Goal: Information Seeking & Learning: Check status

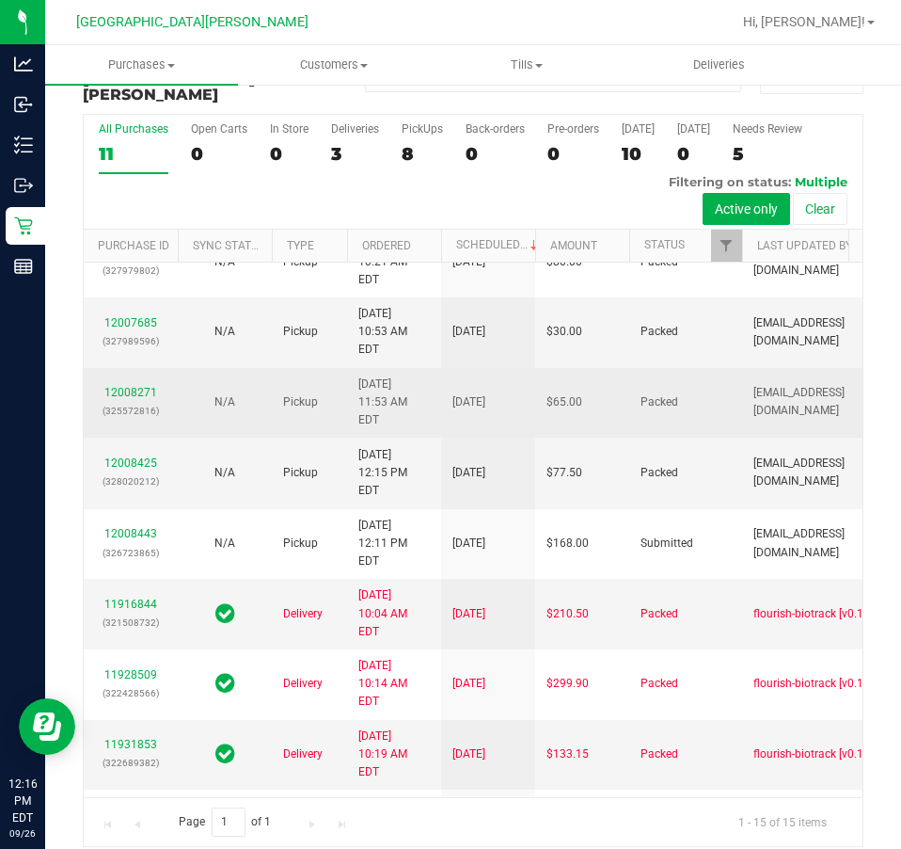
scroll to position [712, 0]
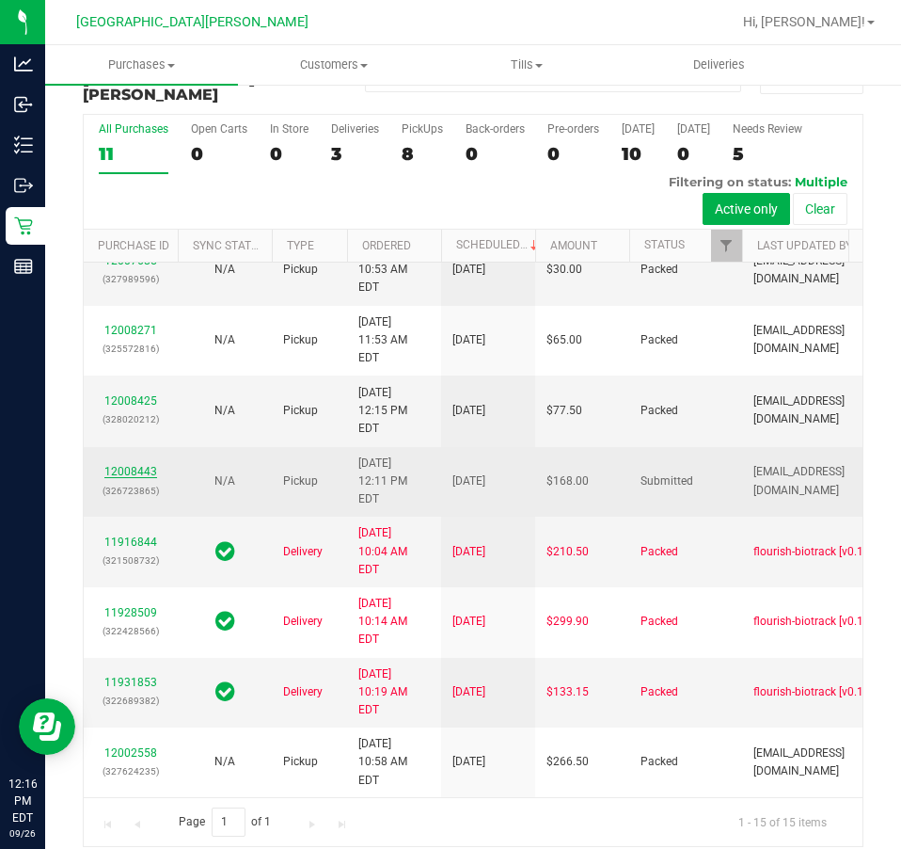
click at [121, 465] on link "12008443" at bounding box center [130, 471] width 53 height 13
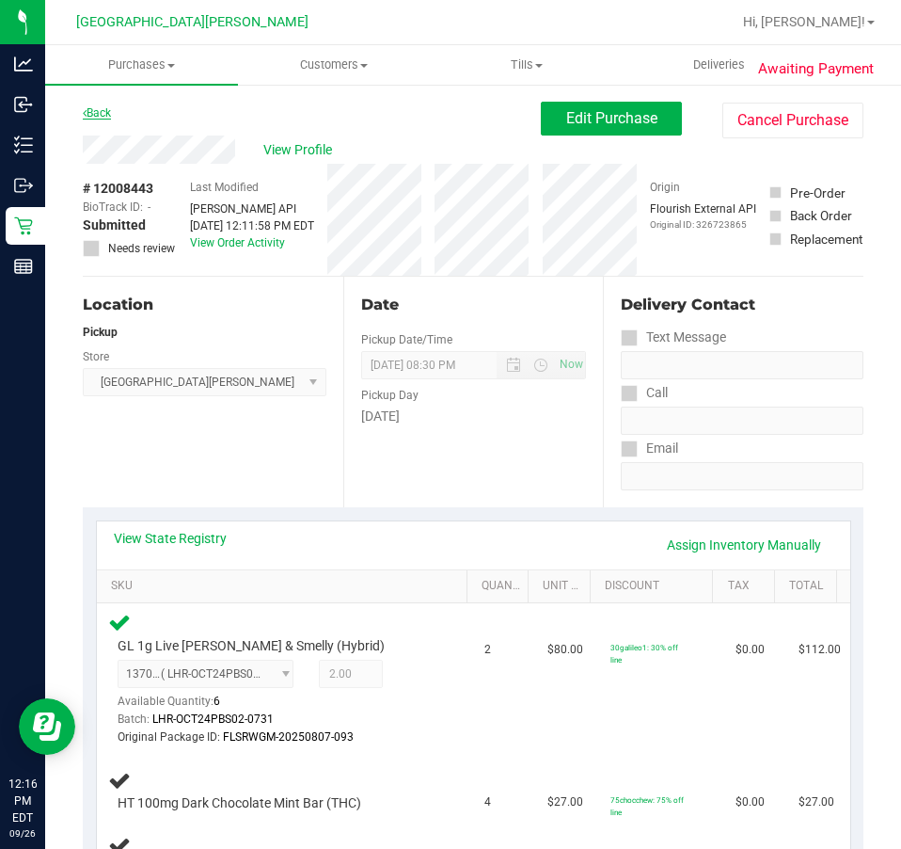
click at [97, 114] on link "Back" at bounding box center [97, 112] width 28 height 13
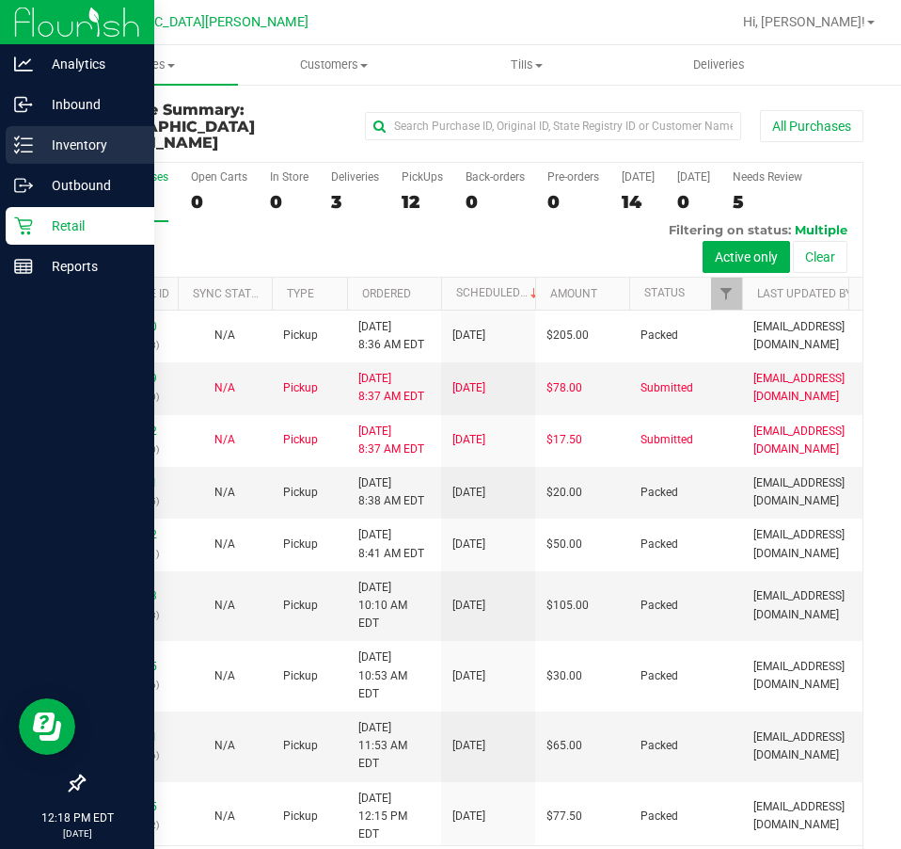
click at [79, 137] on p "Inventory" at bounding box center [89, 145] width 113 height 23
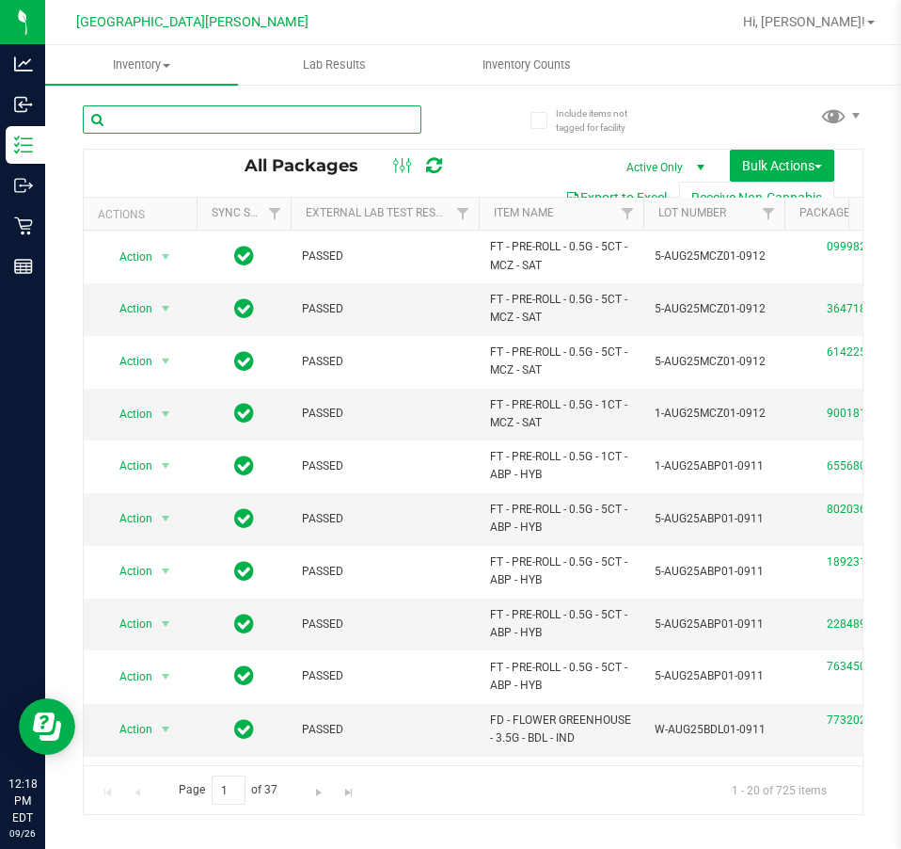
click at [161, 131] on input "text" at bounding box center [252, 119] width 339 height 28
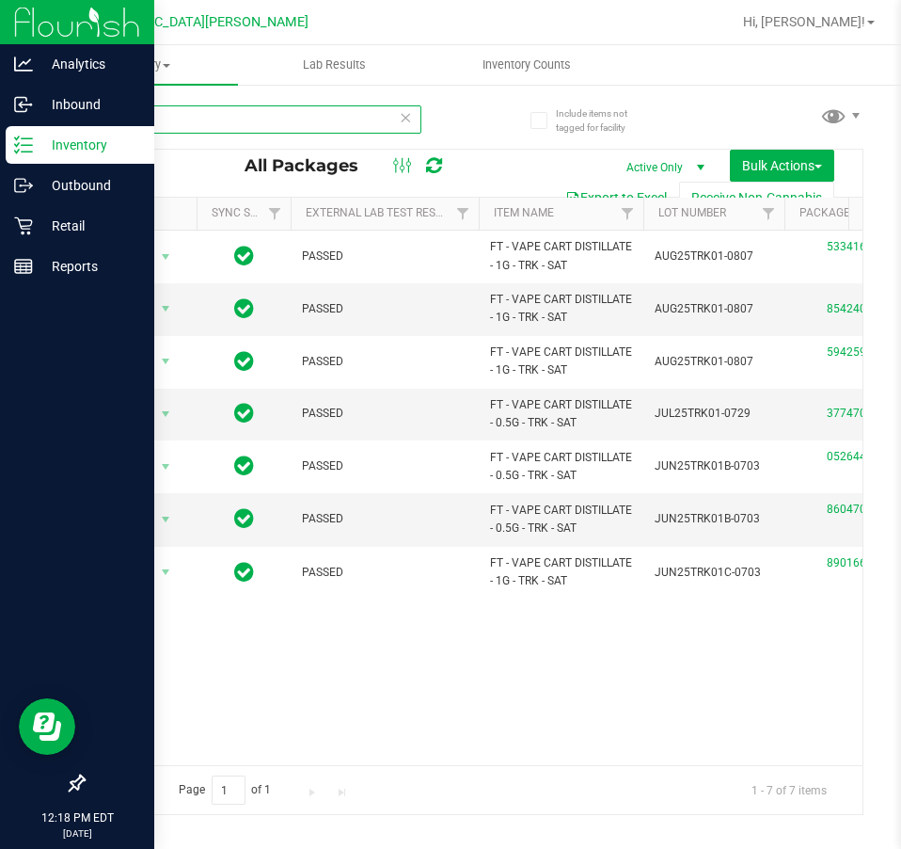
type input "trk"
click at [66, 251] on div "Reports" at bounding box center [80, 266] width 149 height 38
click at [70, 228] on p "Retail" at bounding box center [89, 226] width 113 height 23
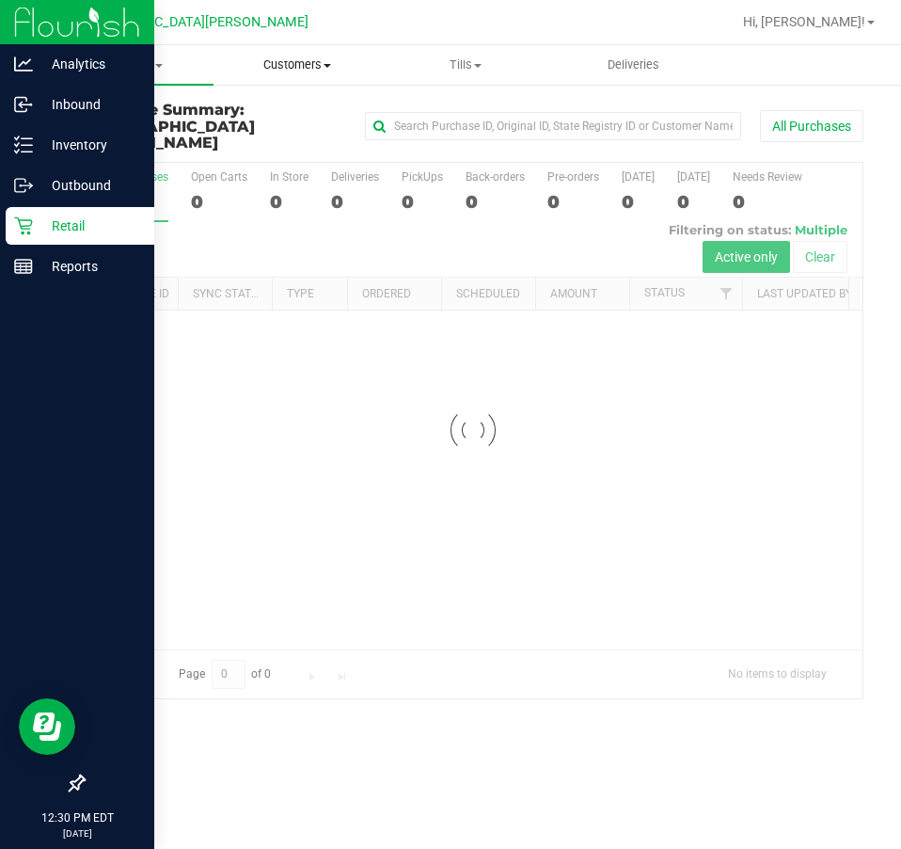
click at [290, 69] on span "Customers" at bounding box center [298, 64] width 167 height 17
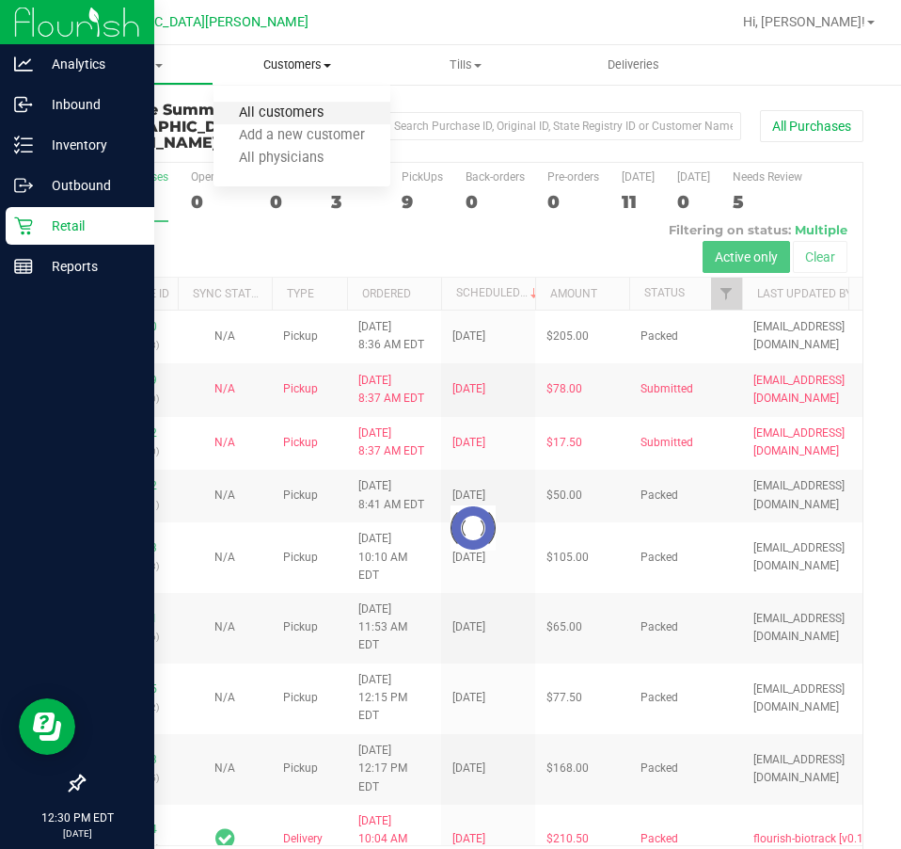
click at [296, 117] on span "All customers" at bounding box center [282, 113] width 136 height 16
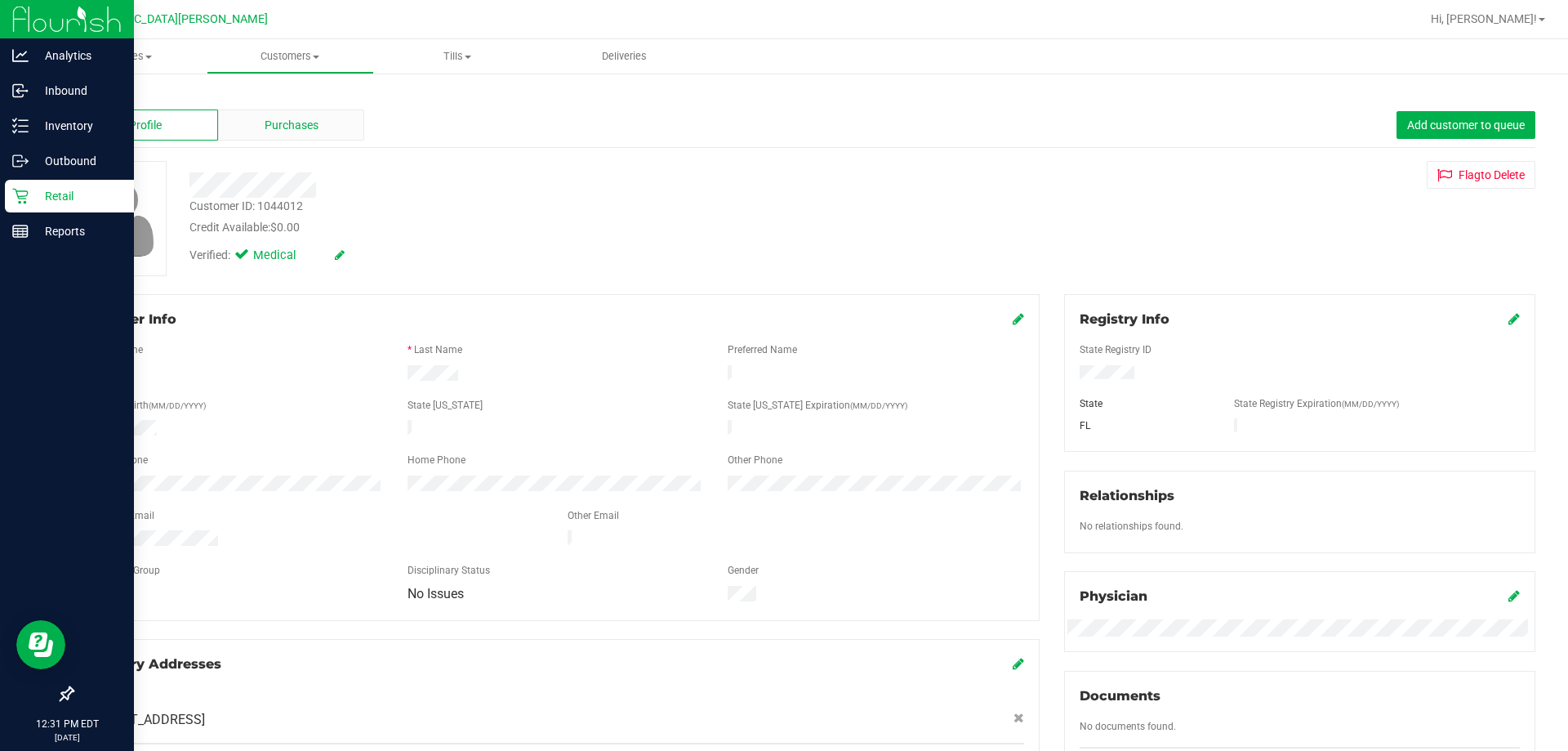
click at [287, 134] on div "Purchases" at bounding box center [291, 125] width 146 height 31
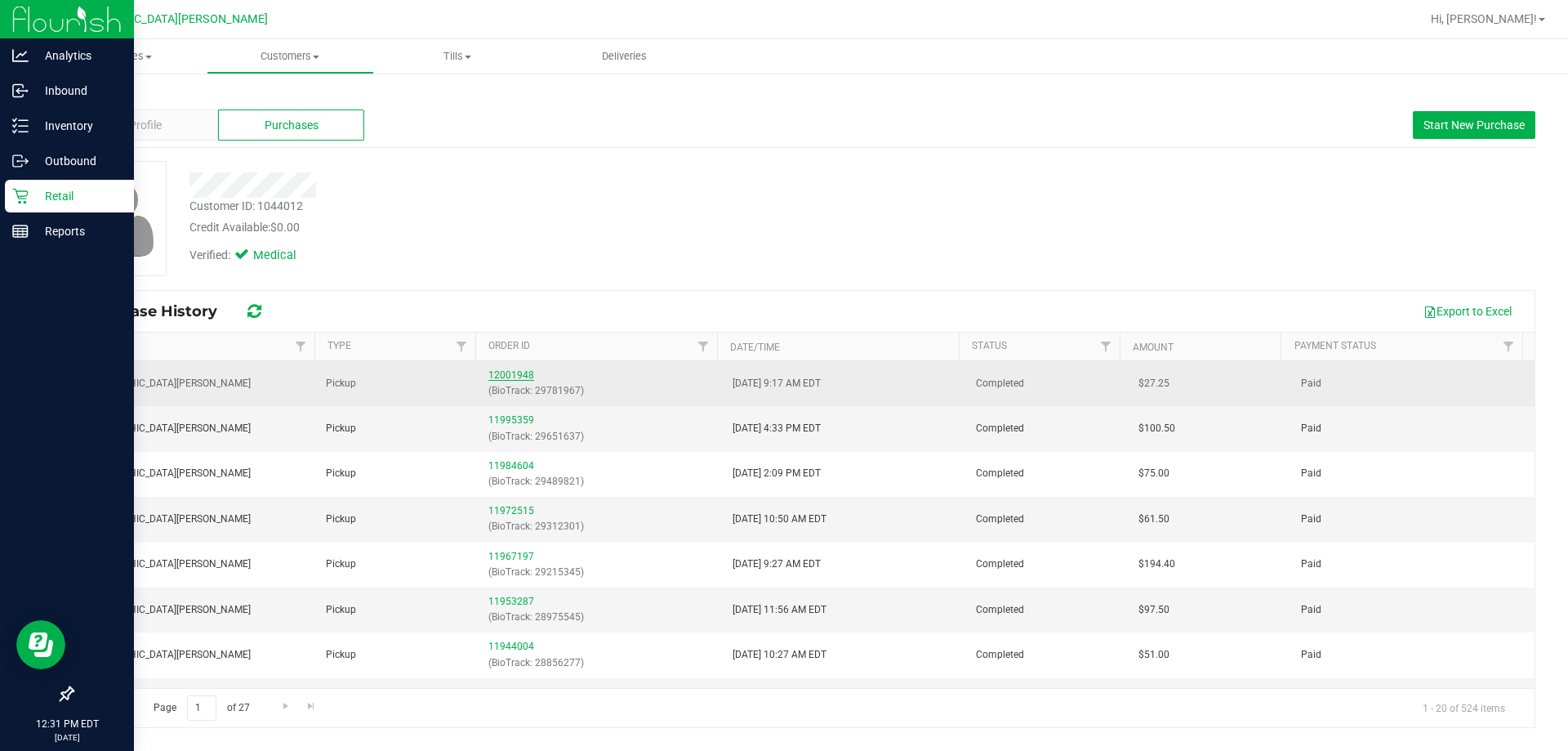
click at [505, 373] on link "12001948" at bounding box center [511, 374] width 46 height 11
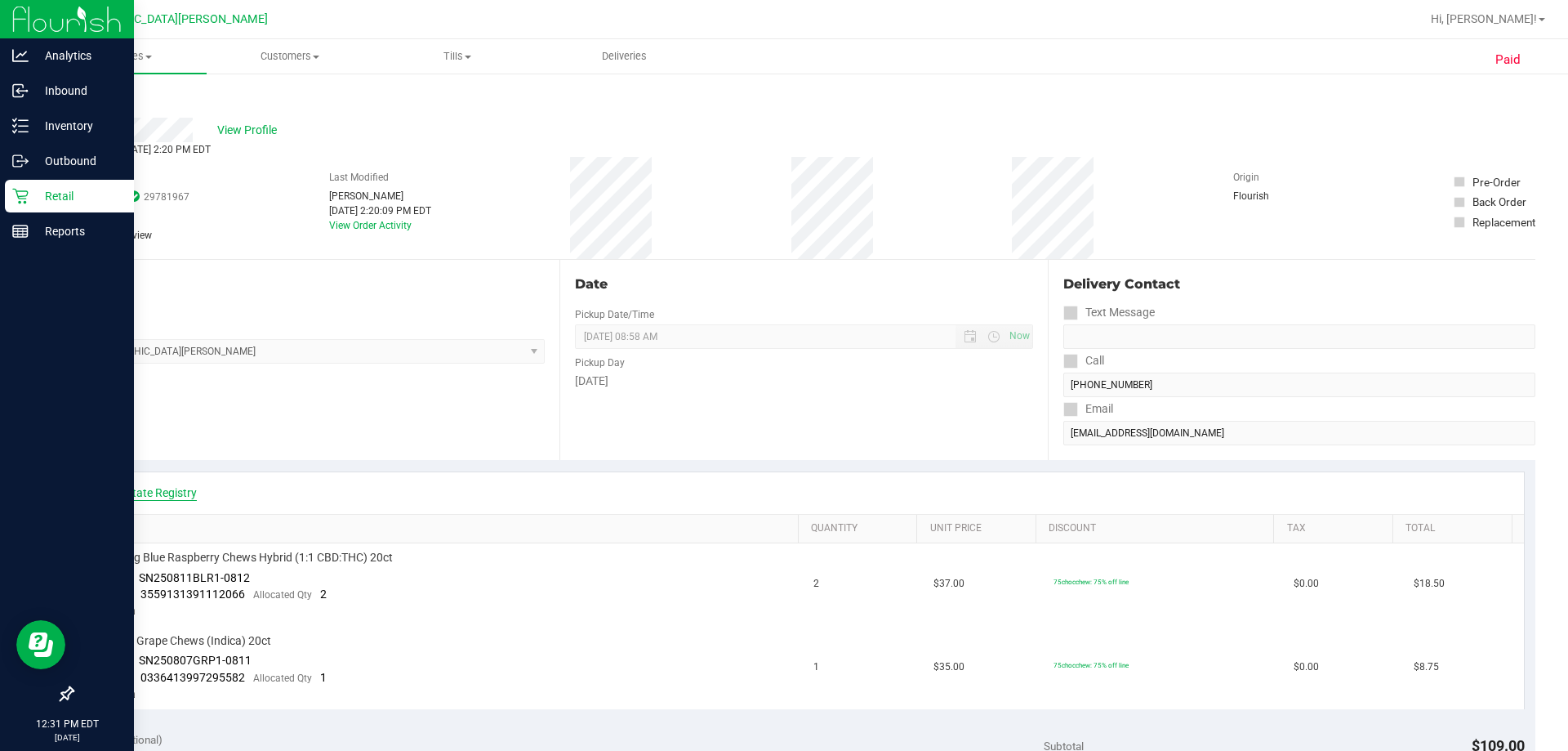
click at [159, 498] on link "View State Registry" at bounding box center [148, 492] width 98 height 16
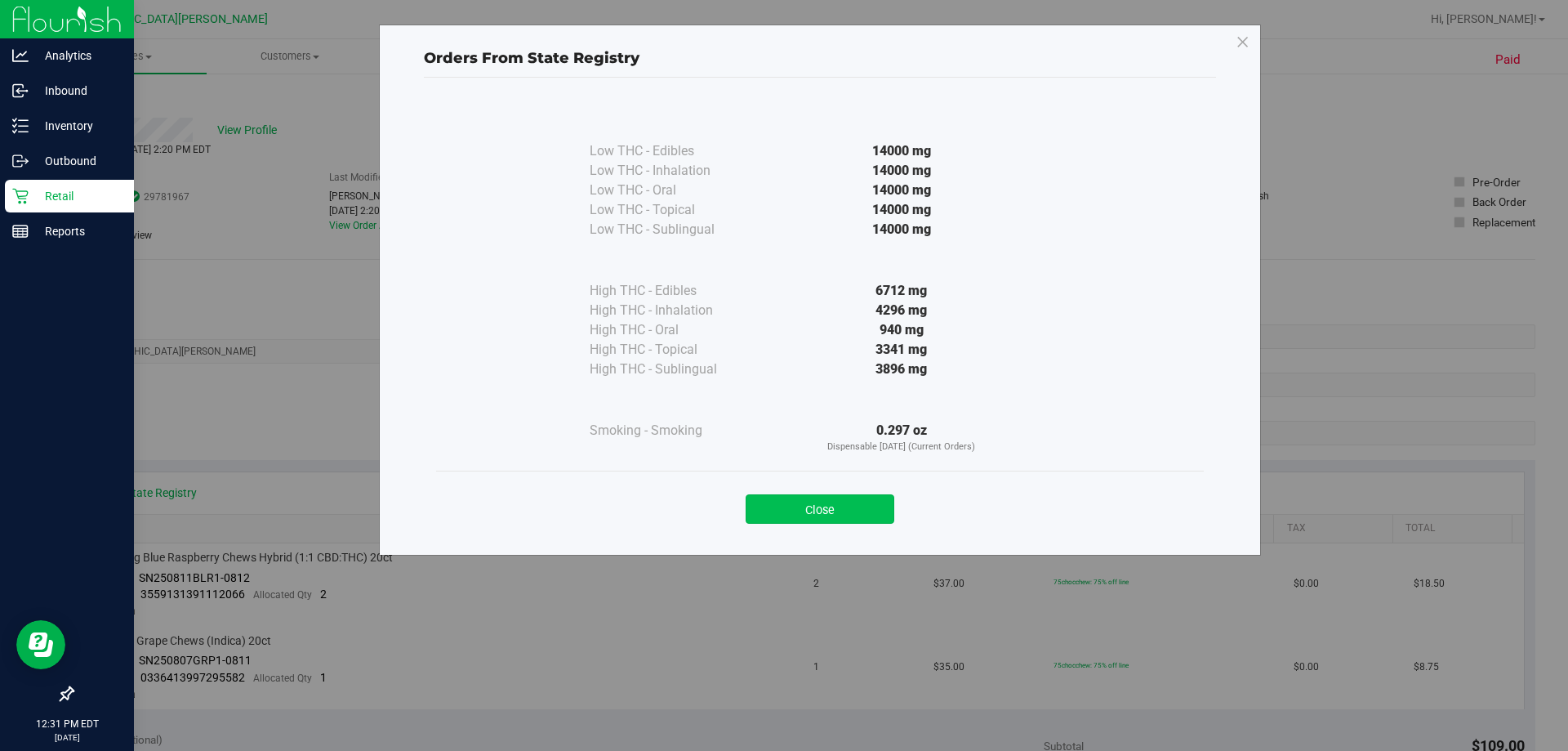
click at [782, 515] on button "Close" at bounding box center [819, 509] width 148 height 30
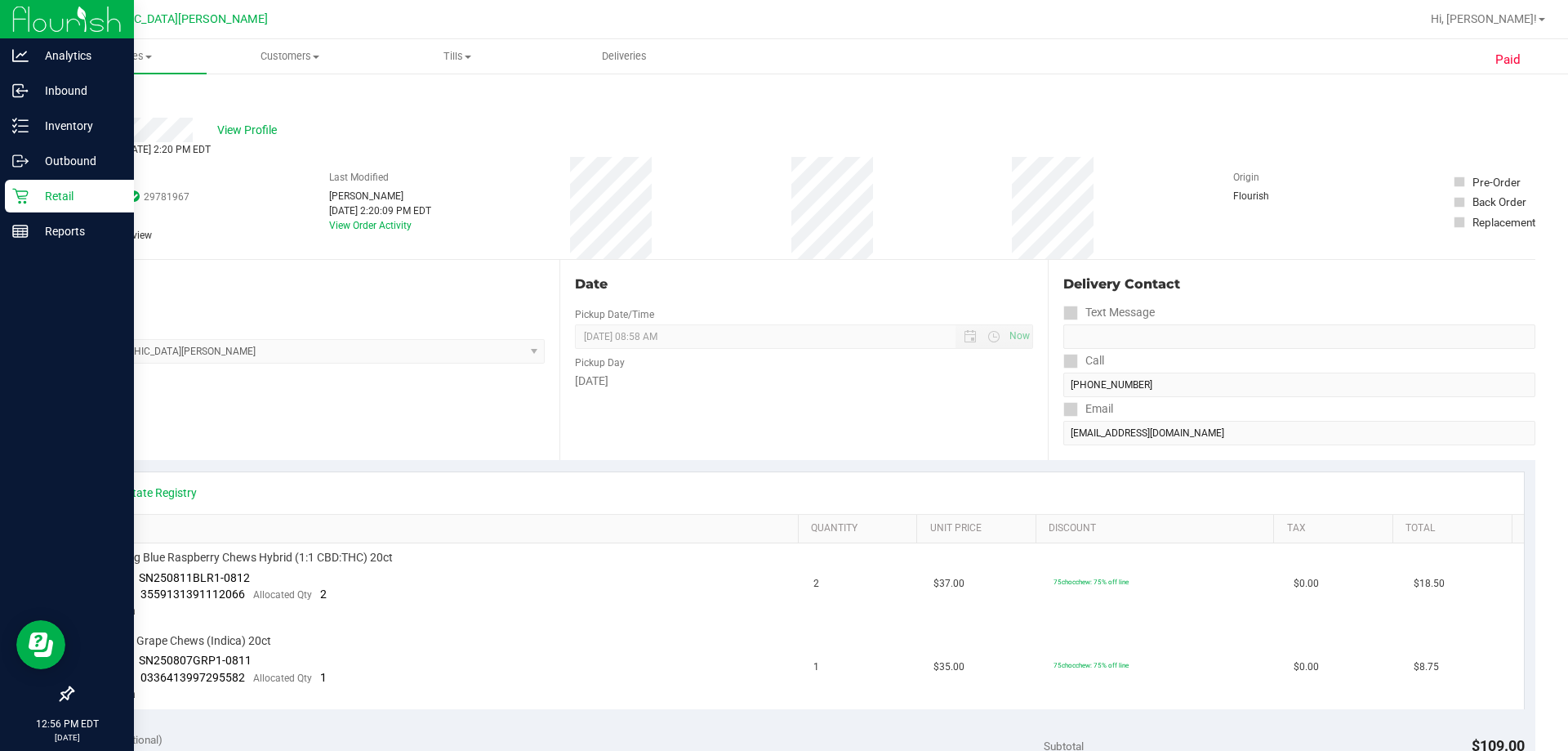
click at [36, 194] on p "Retail" at bounding box center [77, 196] width 98 height 20
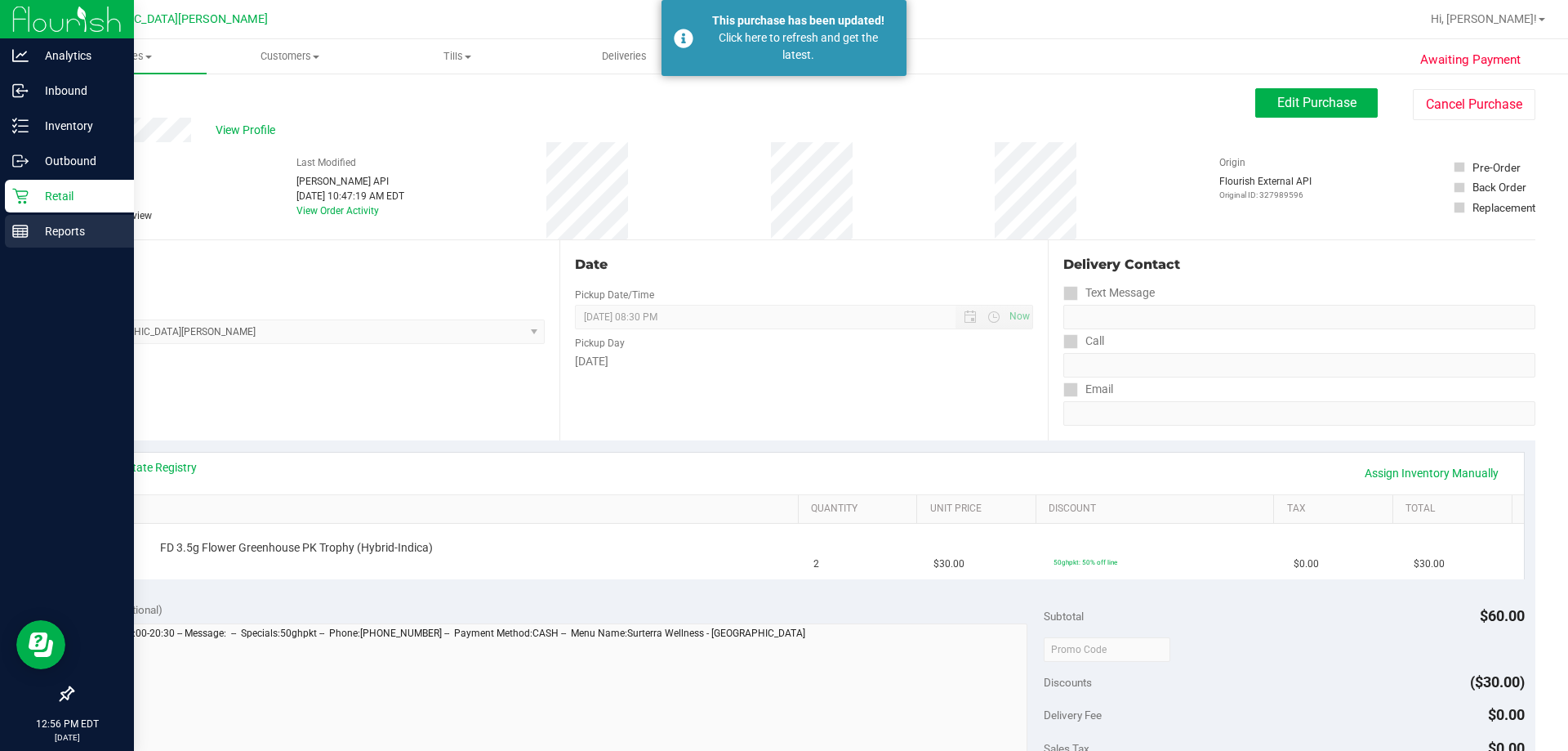
click at [49, 230] on p "Reports" at bounding box center [77, 231] width 98 height 20
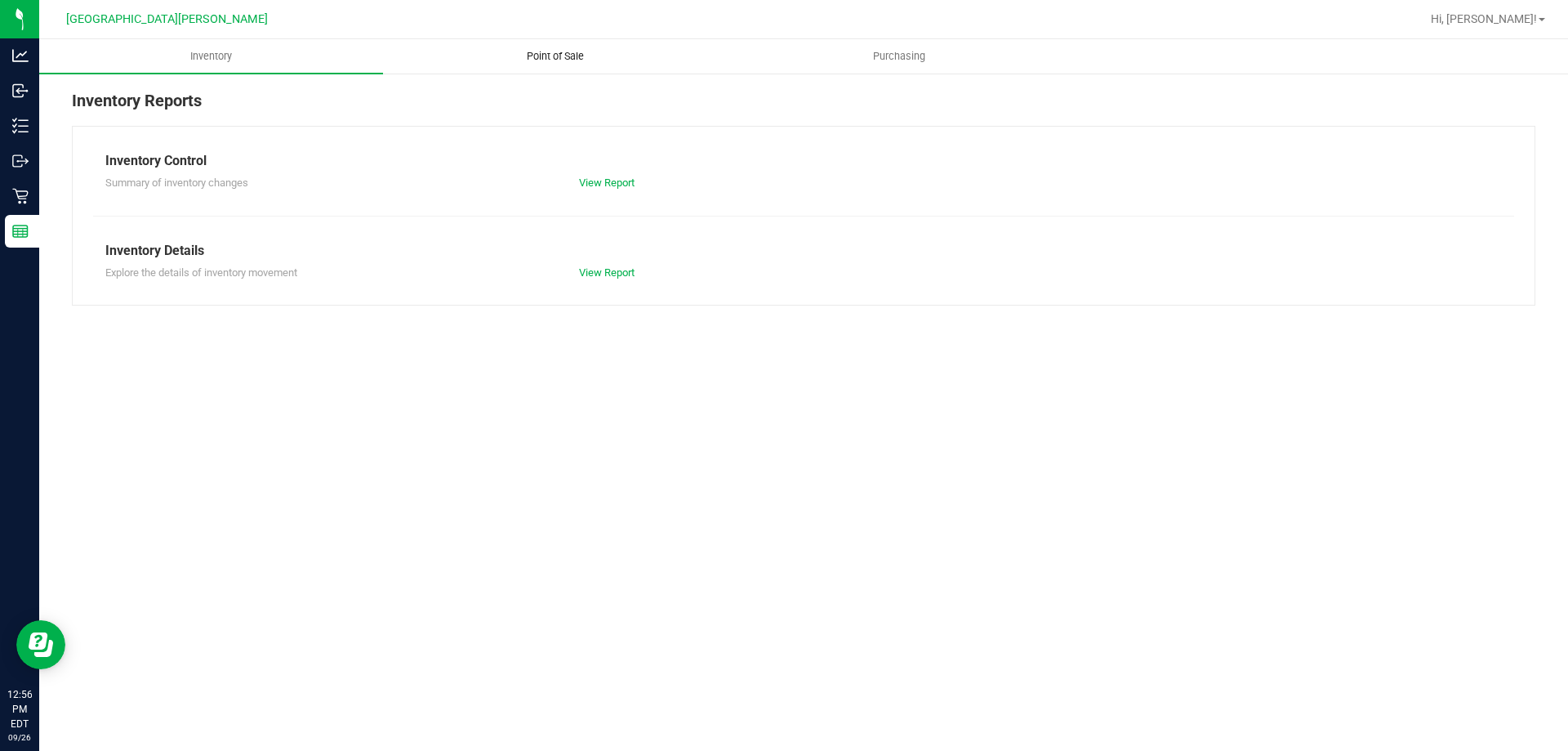
click at [555, 64] on uib-tab-heading "Point of Sale" at bounding box center [554, 56] width 342 height 33
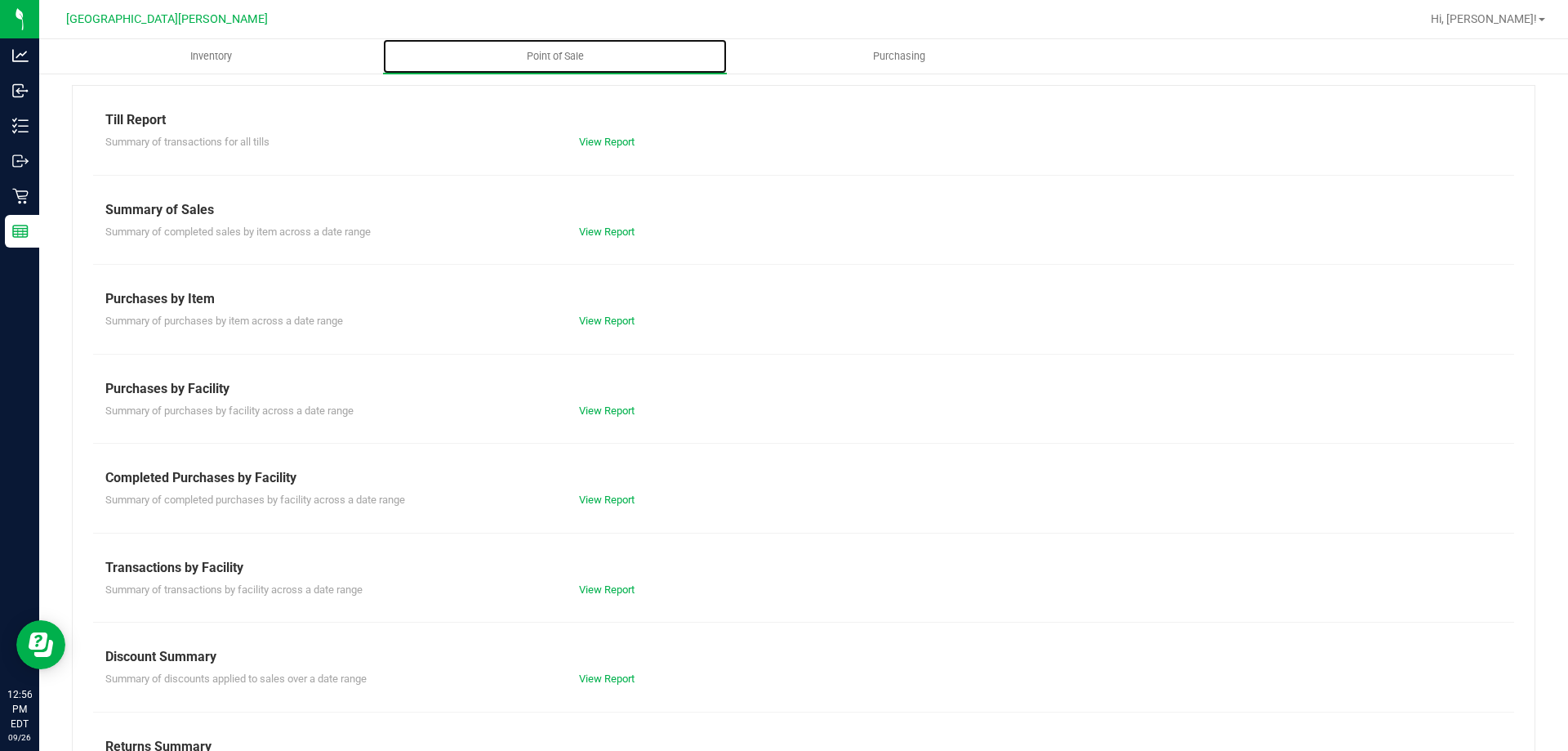
scroll to position [108, 0]
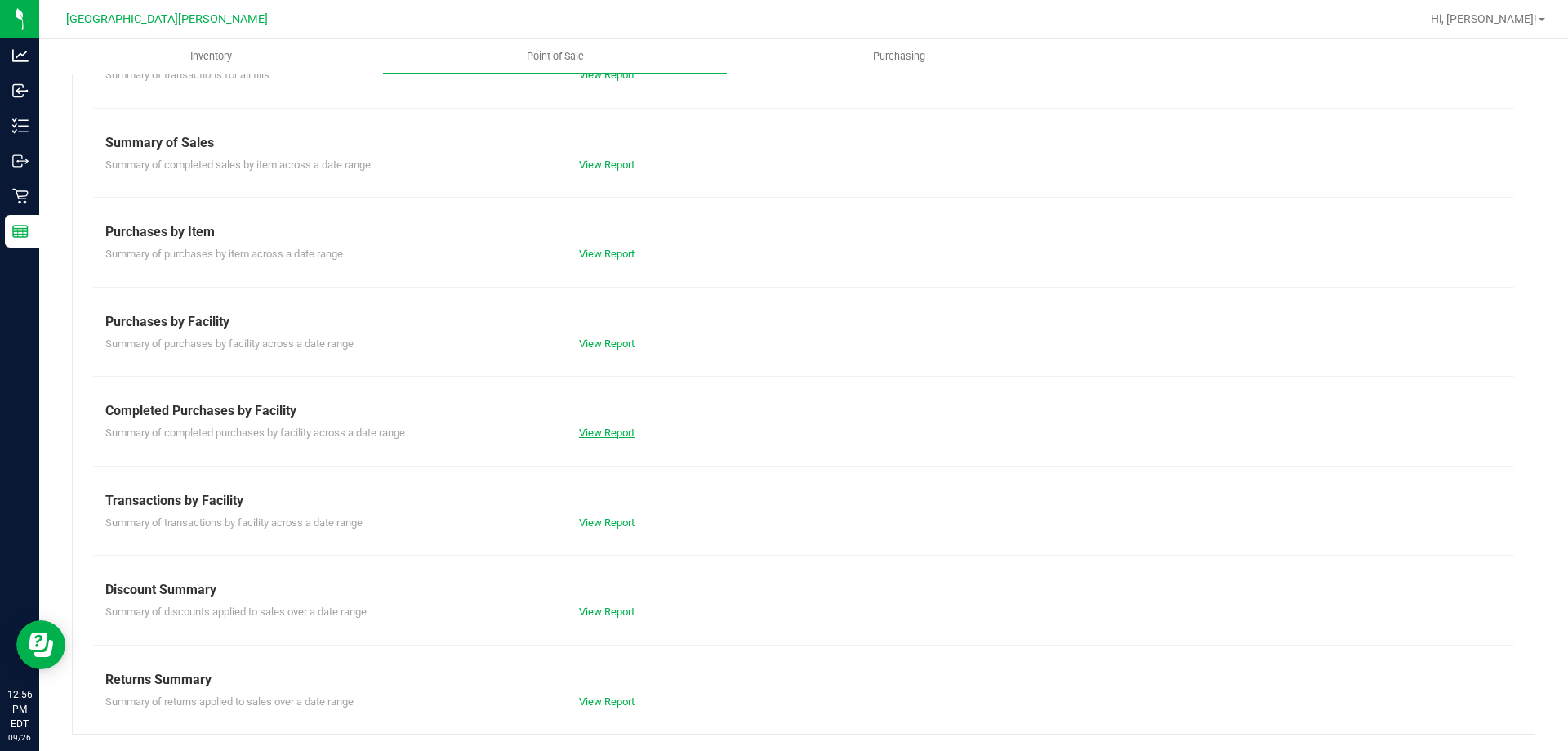
click at [609, 435] on link "View Report" at bounding box center [607, 432] width 56 height 12
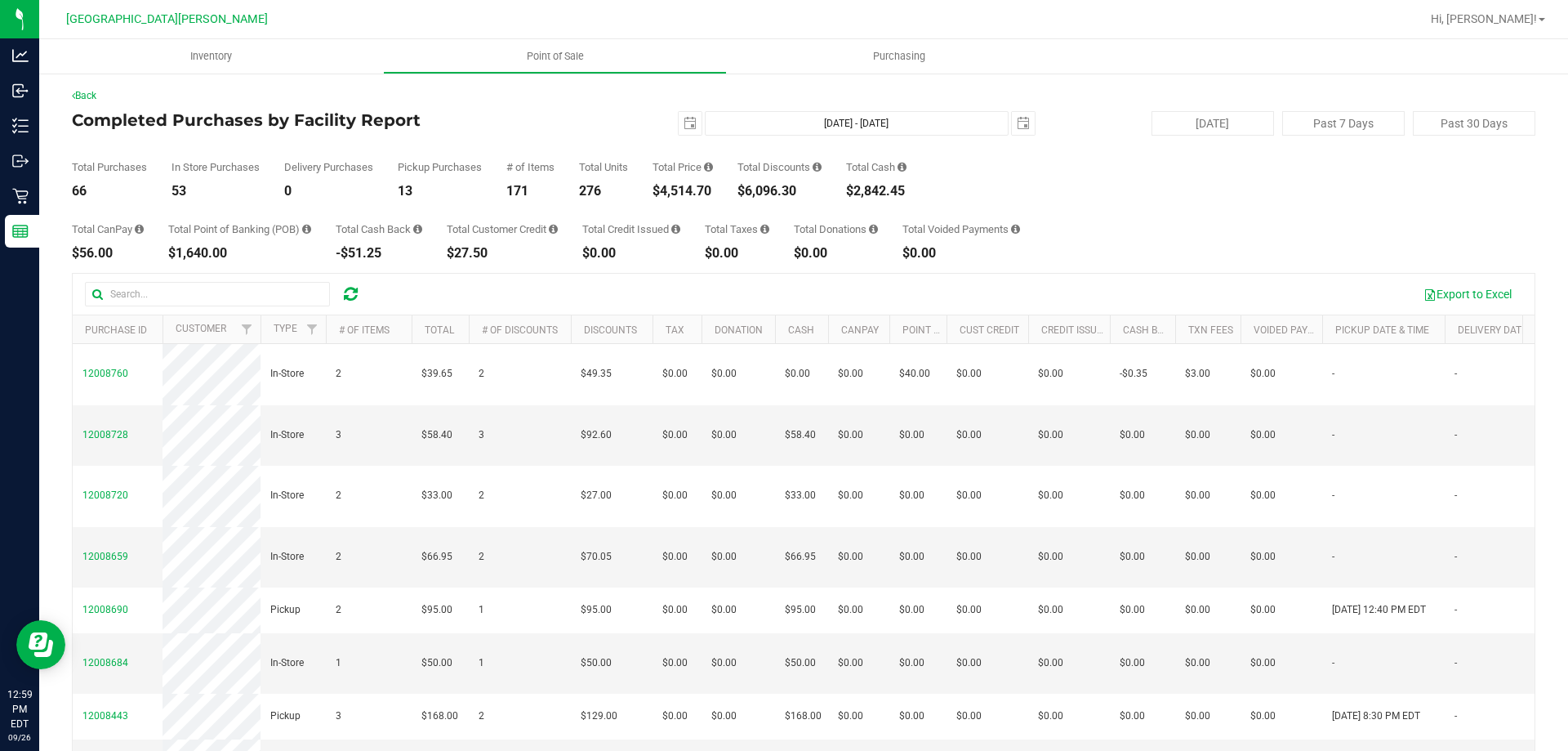
click at [672, 195] on div "$4,514.70" at bounding box center [683, 191] width 61 height 13
copy div "4,514.70"
drag, startPoint x: 1229, startPoint y: 175, endPoint x: 1216, endPoint y: 161, distance: 19.1
click at [1228, 175] on div "Total Purchases 66 In Store Purchases 53 Delivery Purchases 0 Pickup Purchases …" at bounding box center [804, 167] width 1463 height 63
